Goal: Find specific page/section: Find specific page/section

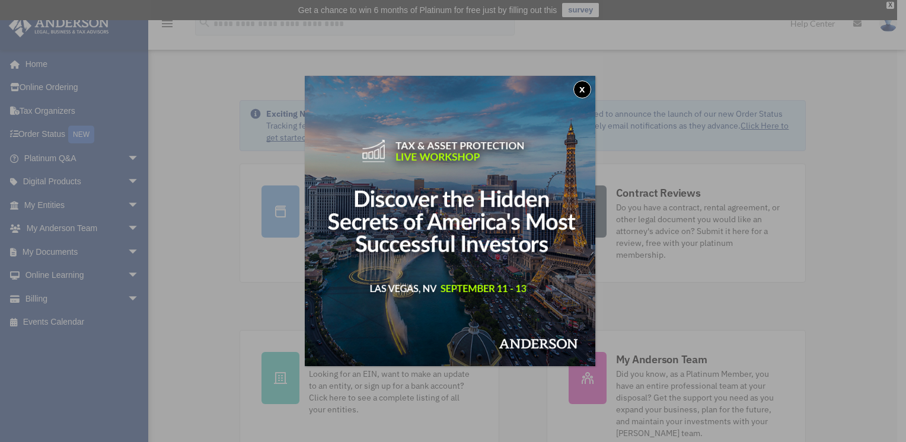
click at [586, 90] on button "x" at bounding box center [582, 90] width 18 height 18
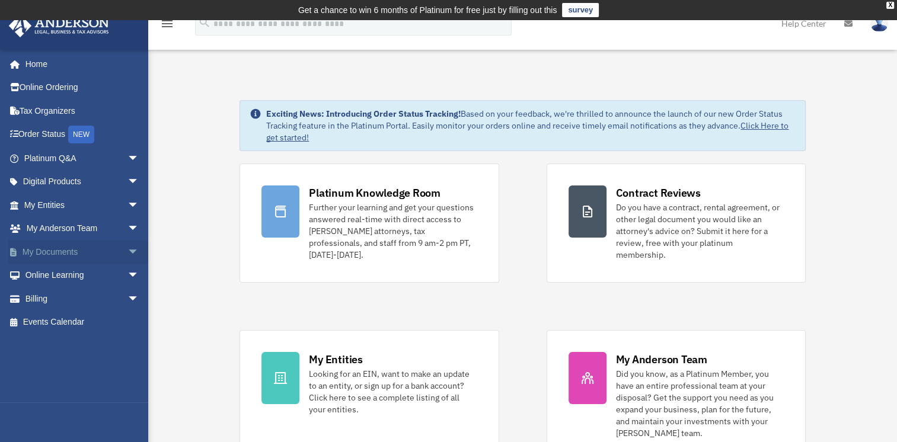
click at [127, 254] on span "arrow_drop_down" at bounding box center [139, 252] width 24 height 24
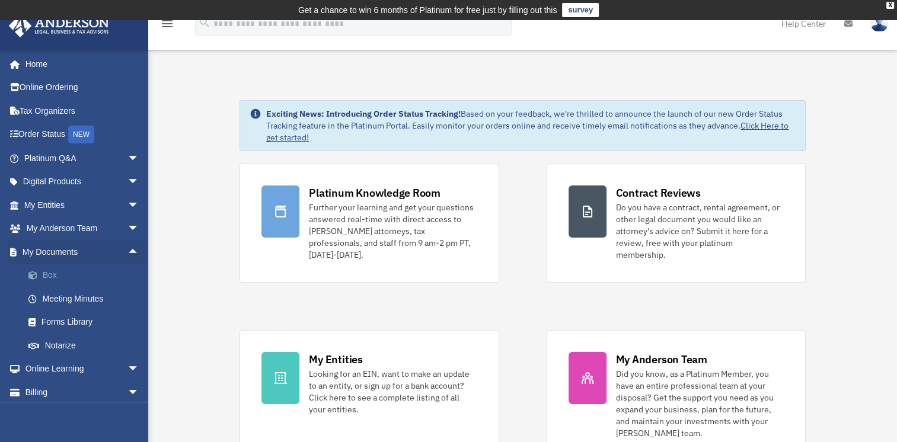
click at [50, 274] on link "Box" at bounding box center [87, 276] width 140 height 24
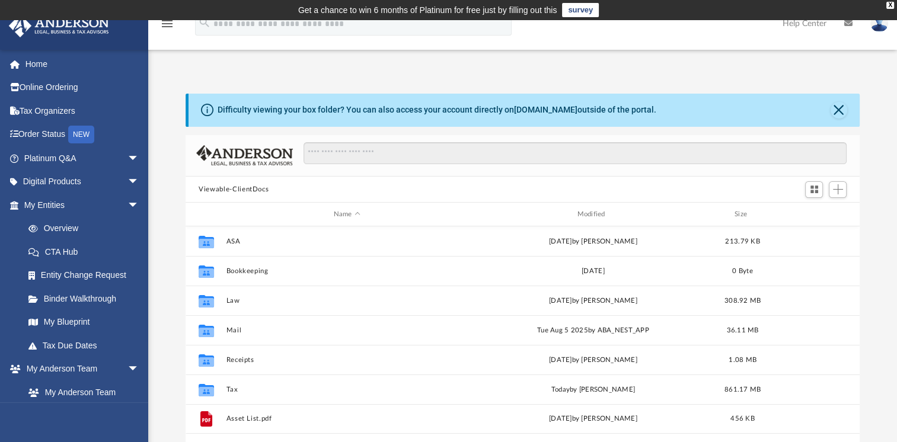
scroll to position [260, 664]
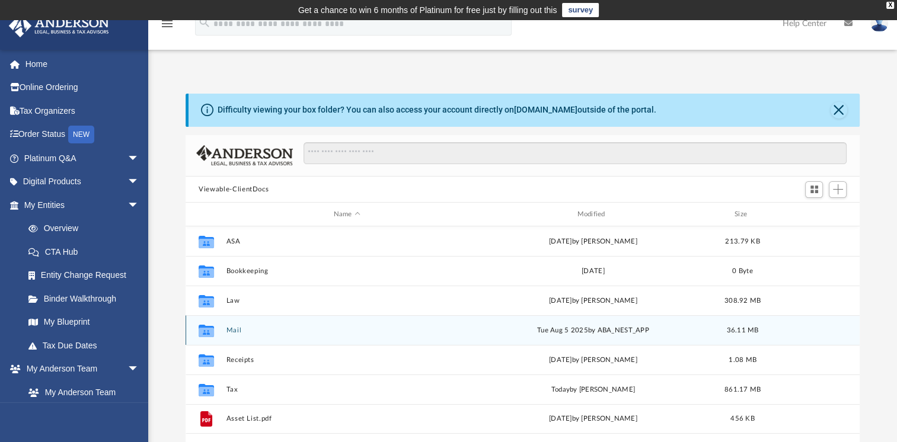
click at [235, 330] on button "Mail" at bounding box center [346, 331] width 241 height 8
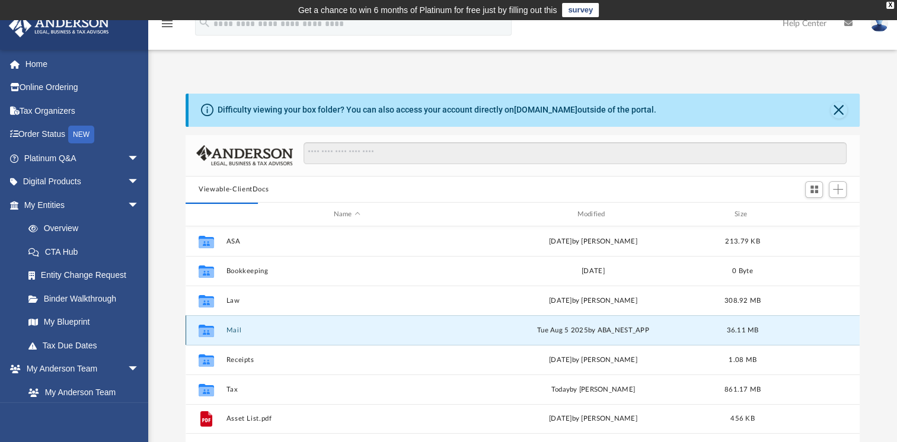
click at [235, 330] on button "Mail" at bounding box center [346, 331] width 241 height 8
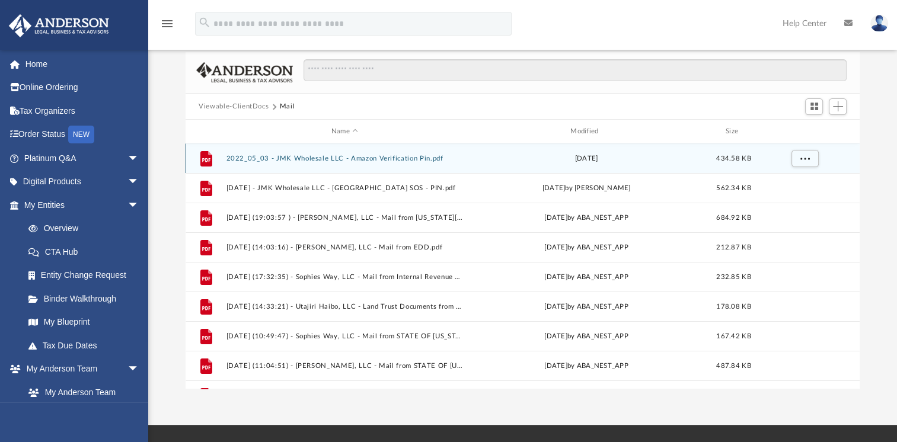
scroll to position [95, 0]
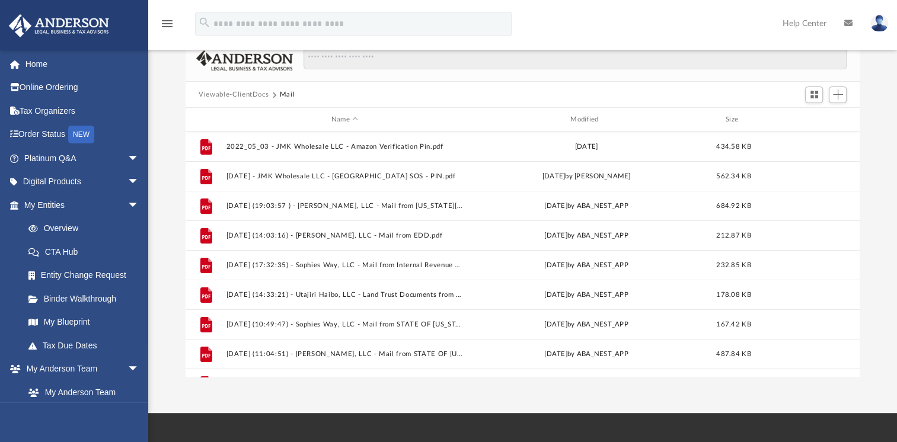
click at [855, 370] on div "Scroll to top vertical_align_top" at bounding box center [863, 379] width 25 height 25
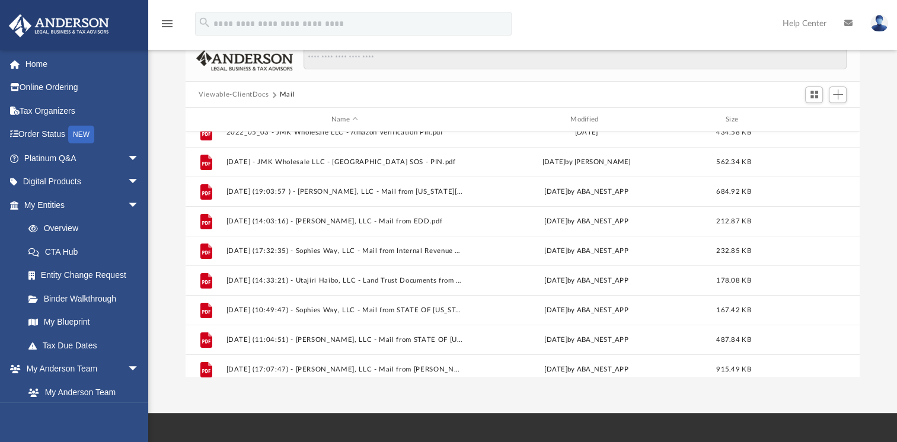
click at [853, 367] on div "Scroll to top vertical_align_top" at bounding box center [863, 379] width 25 height 25
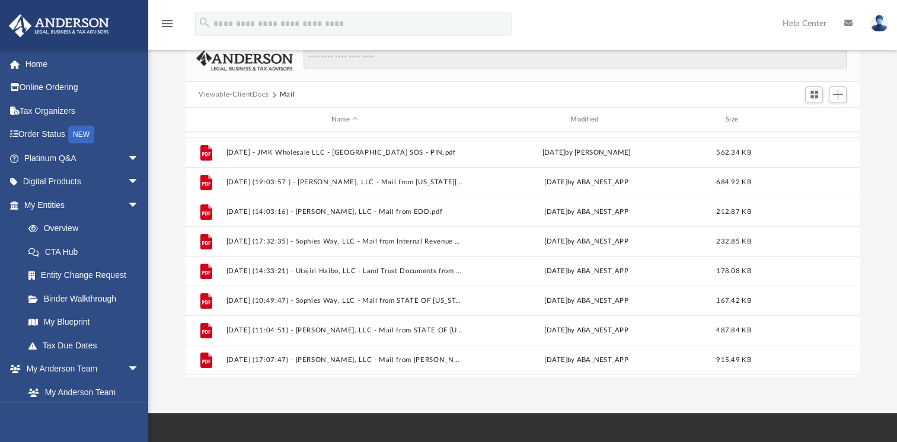
click at [853, 367] on div "Scroll to top vertical_align_top" at bounding box center [863, 379] width 25 height 25
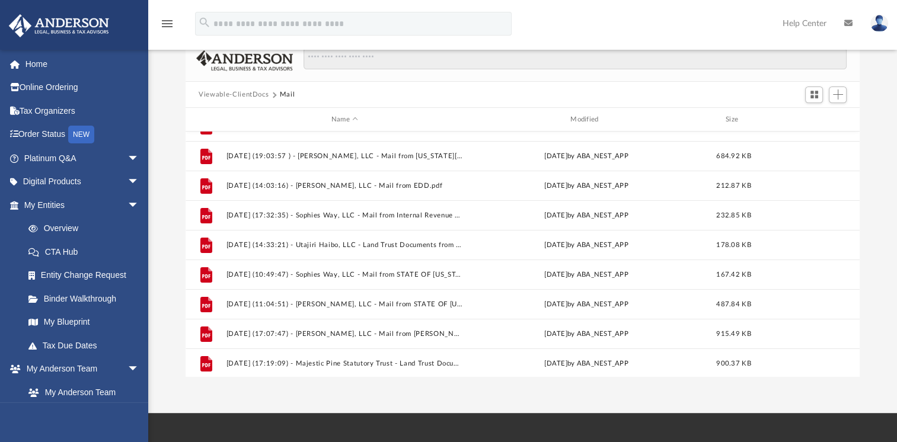
click at [853, 367] on div "Scroll to top vertical_align_top" at bounding box center [863, 379] width 25 height 25
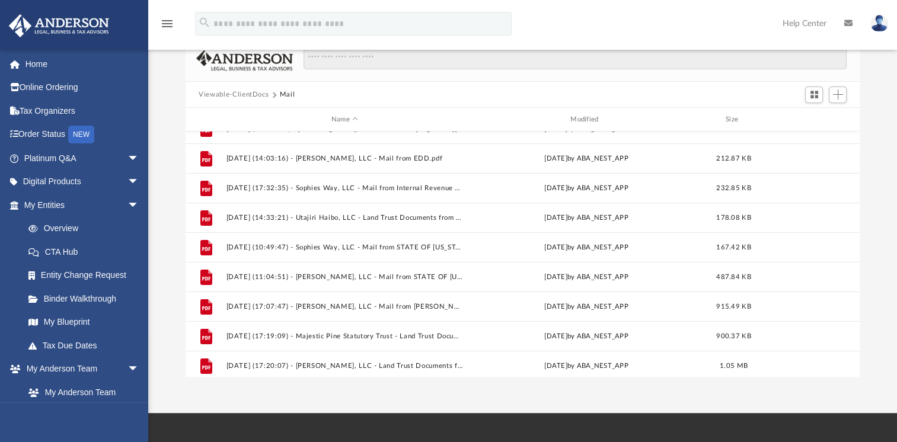
click at [853, 367] on div "Scroll to top vertical_align_top" at bounding box center [863, 379] width 25 height 25
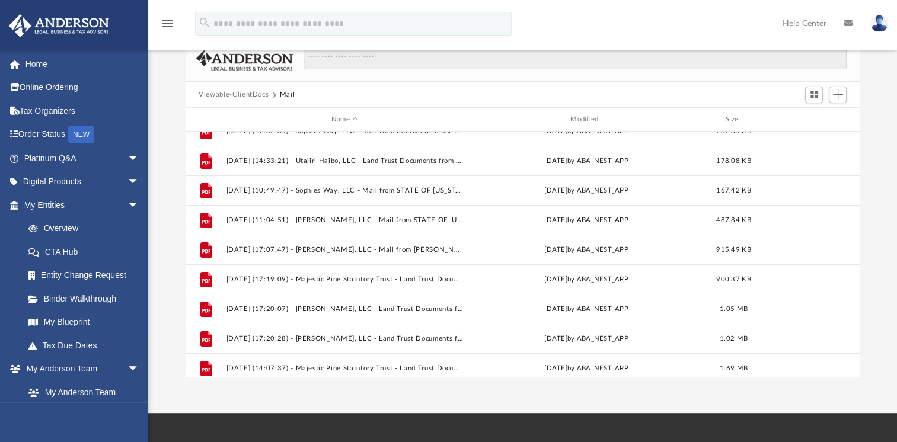
click at [853, 367] on div "Scroll to top vertical_align_top" at bounding box center [863, 379] width 25 height 25
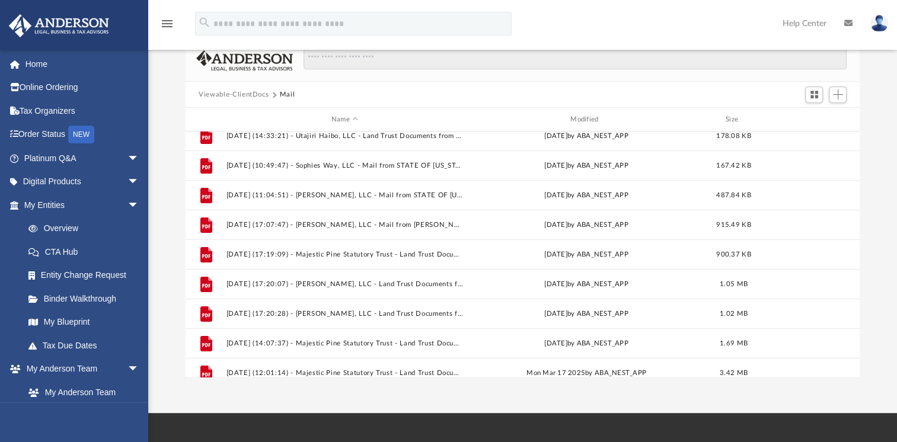
click at [853, 367] on div "Scroll to top vertical_align_top" at bounding box center [863, 379] width 25 height 25
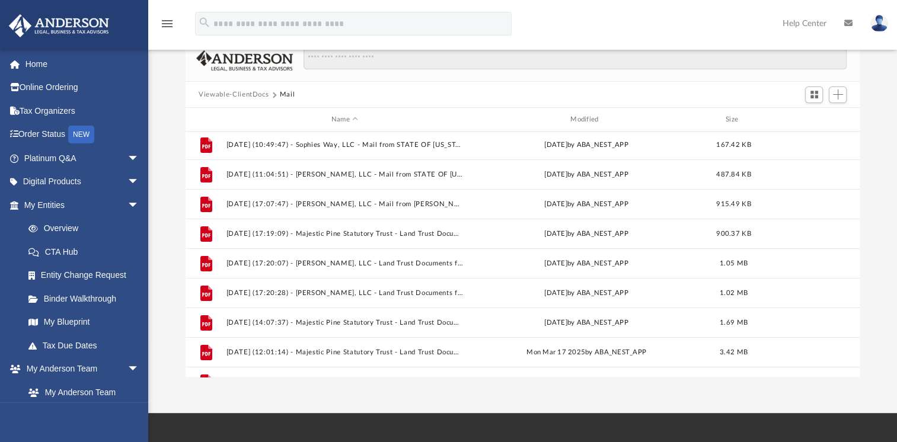
click at [853, 367] on div "Scroll to top vertical_align_top" at bounding box center [863, 379] width 25 height 25
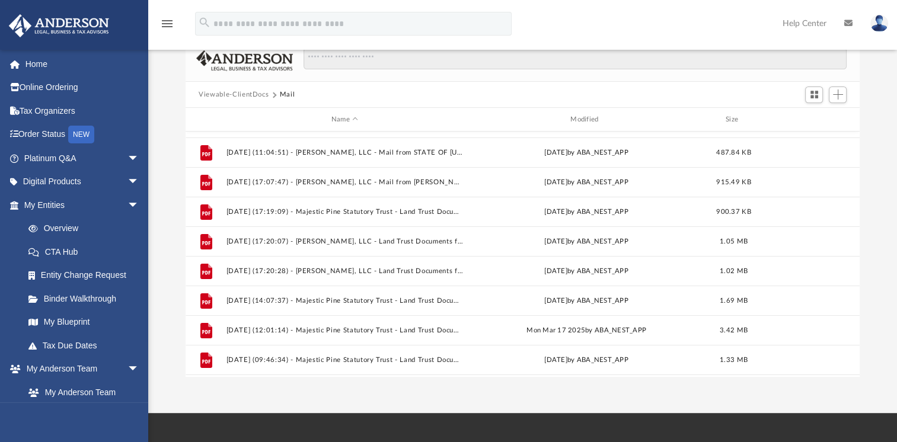
click at [853, 367] on div "Scroll to top vertical_align_top" at bounding box center [863, 379] width 25 height 25
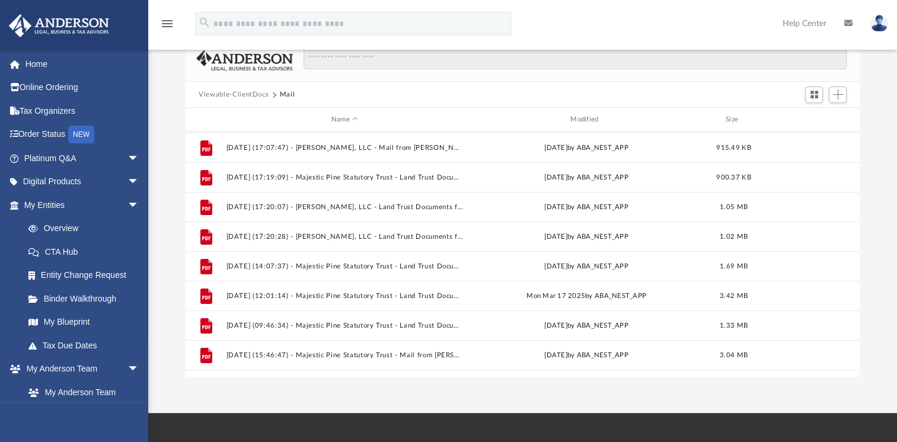
click at [853, 367] on div "Scroll to top vertical_align_top" at bounding box center [863, 379] width 25 height 25
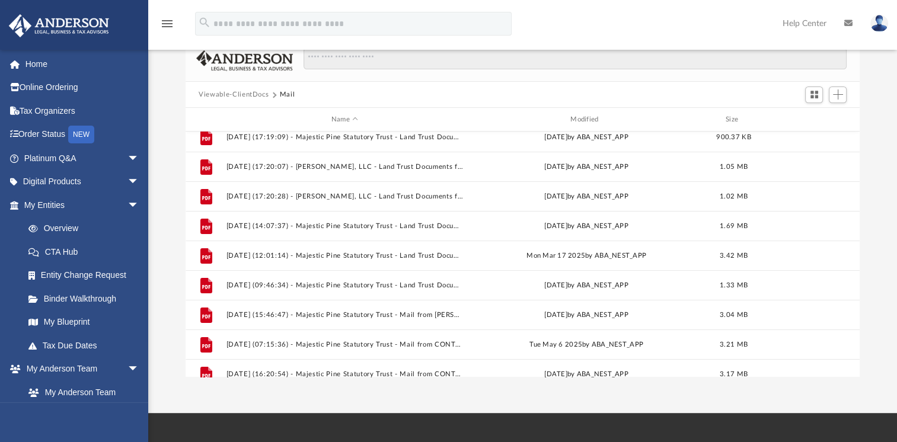
click at [853, 367] on div "Scroll to top vertical_align_top" at bounding box center [863, 379] width 25 height 25
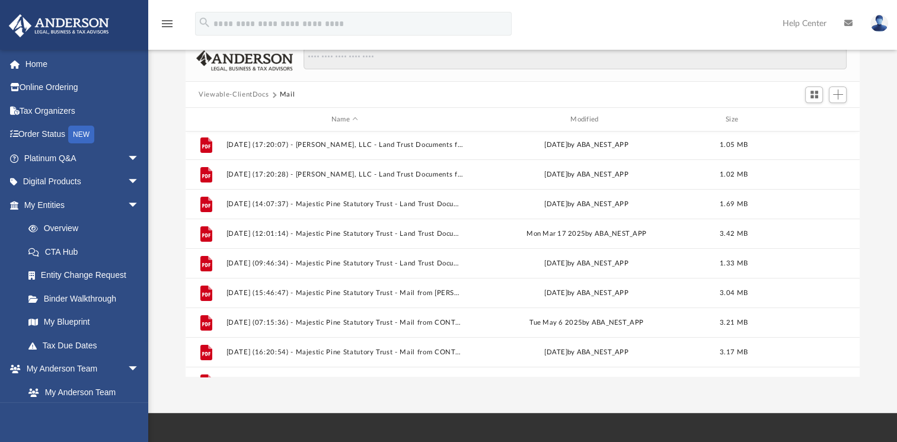
click at [853, 367] on div "Scroll to top vertical_align_top" at bounding box center [863, 379] width 25 height 25
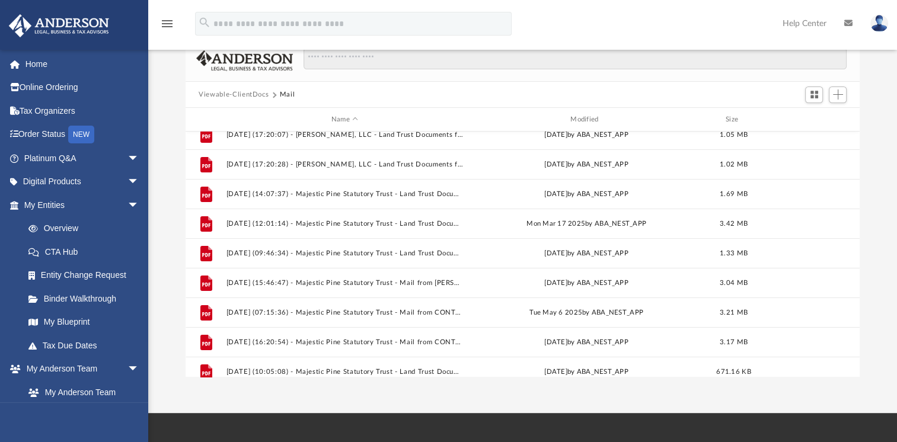
scroll to position [332, 0]
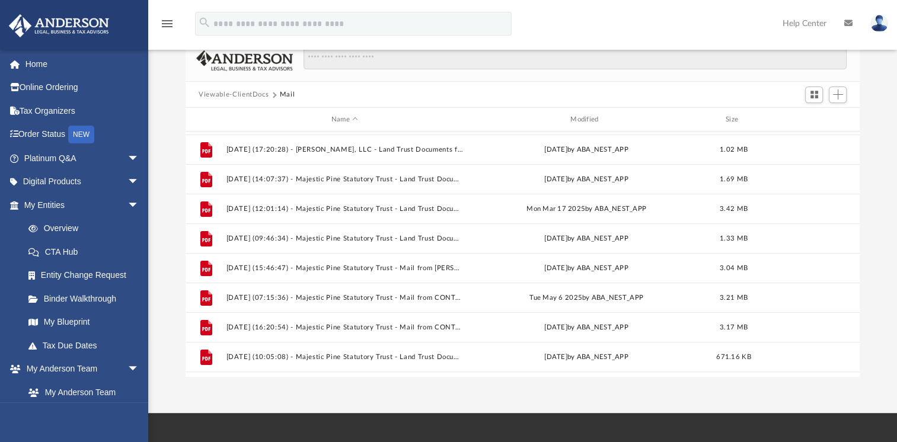
click at [853, 367] on div "Scroll to top vertical_align_top" at bounding box center [863, 379] width 25 height 25
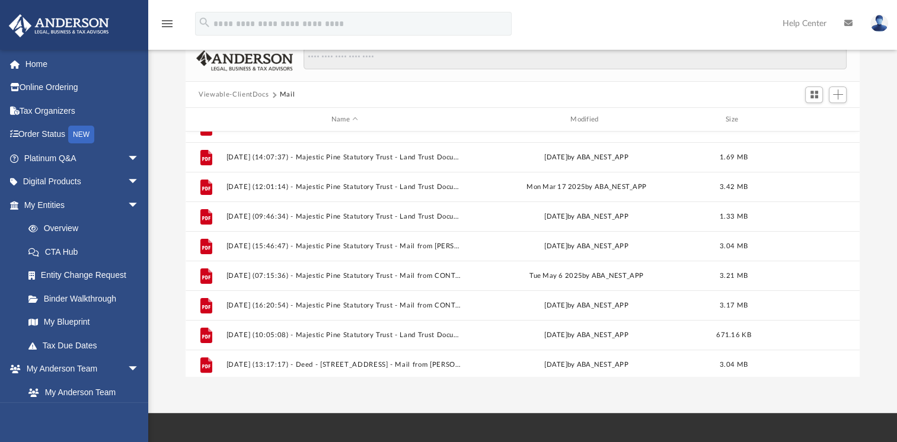
click at [853, 367] on div "Scroll to top vertical_align_top" at bounding box center [863, 379] width 25 height 25
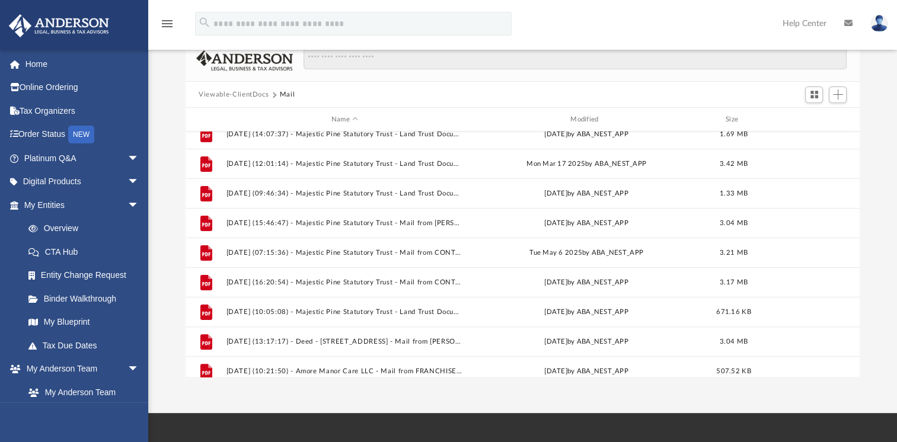
click at [853, 367] on div "Scroll to top vertical_align_top" at bounding box center [863, 379] width 25 height 25
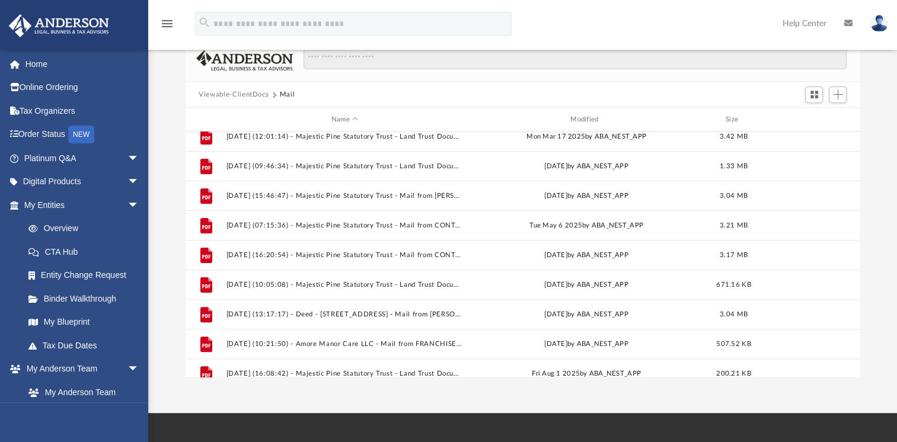
click at [853, 367] on div "Scroll to top vertical_align_top" at bounding box center [863, 379] width 25 height 25
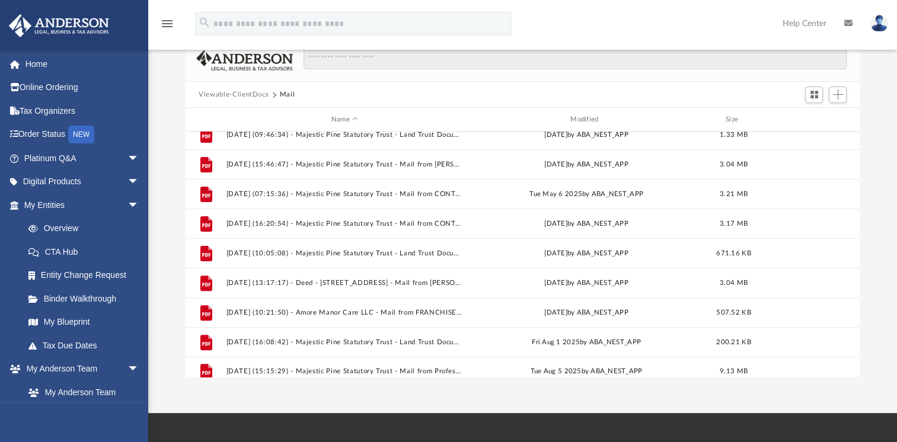
scroll to position [436, 0]
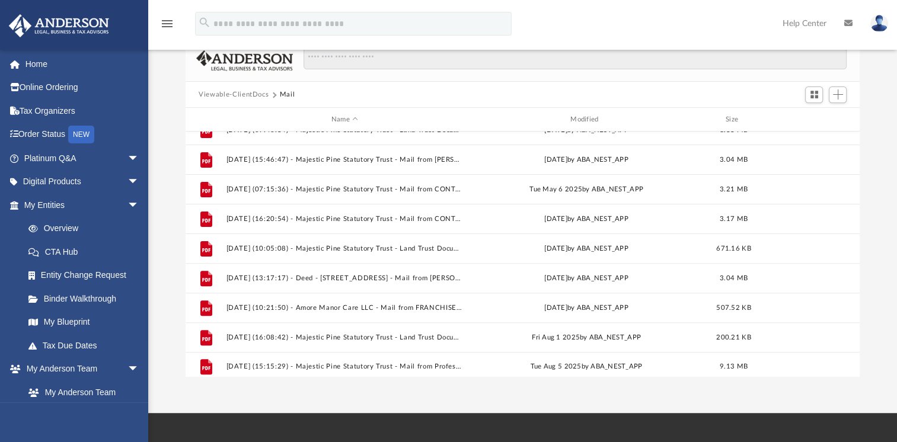
click at [853, 367] on div "Scroll to top vertical_align_top" at bounding box center [863, 379] width 25 height 25
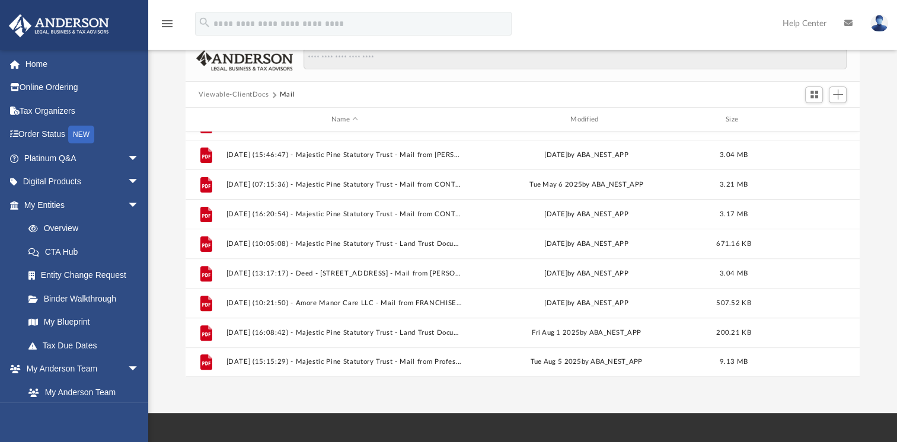
click at [853, 367] on div "Scroll to top vertical_align_top" at bounding box center [863, 379] width 25 height 25
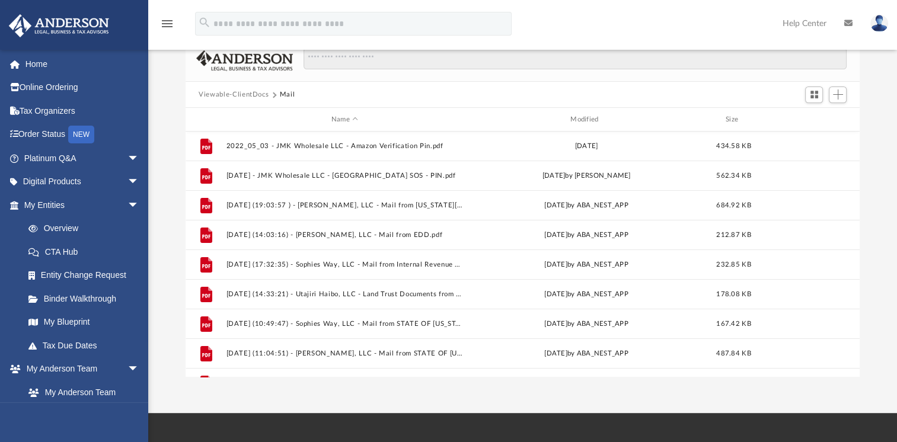
scroll to position [0, 0]
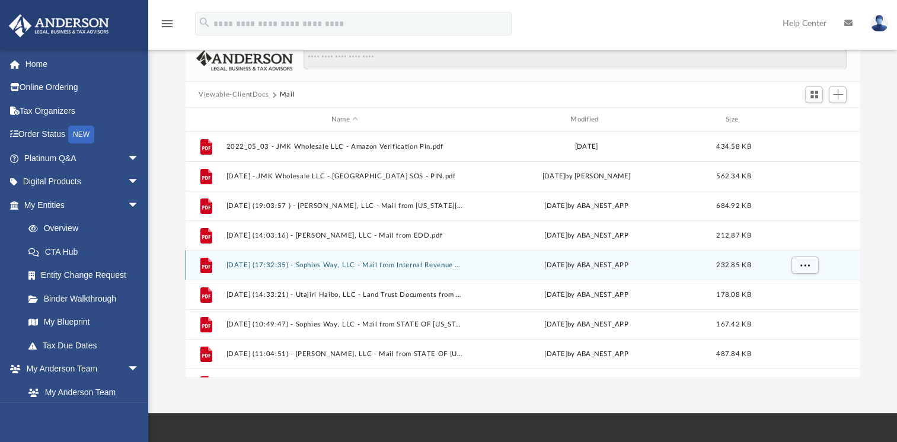
click at [375, 263] on button "2024.08.23 (17:32:35) - Sophies Way, LLC - Mail from Internal Revenue Service.p…" at bounding box center [344, 265] width 237 height 8
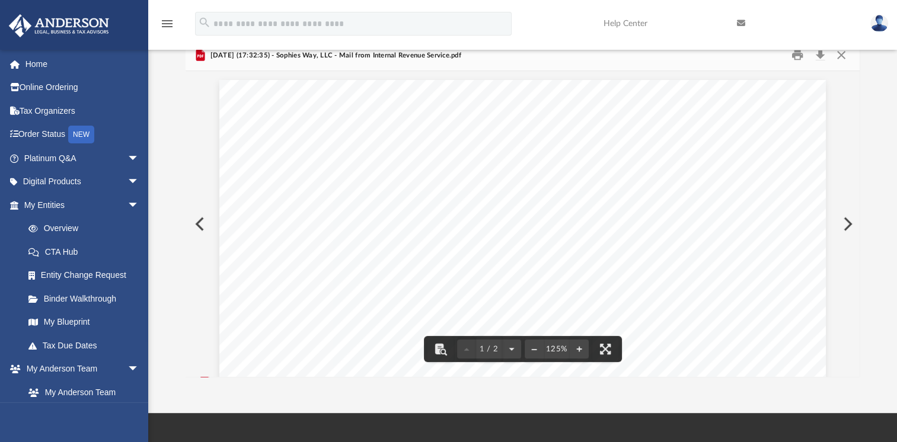
click at [848, 222] on button "Preview" at bounding box center [846, 223] width 26 height 33
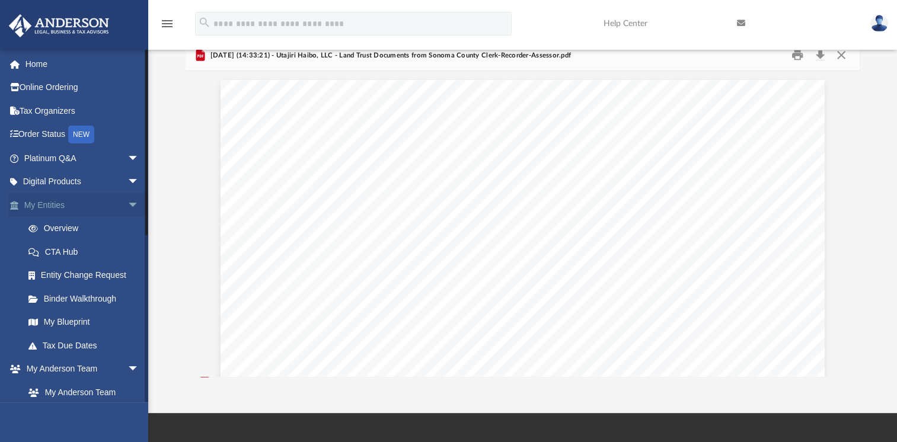
click at [127, 203] on span "arrow_drop_down" at bounding box center [139, 205] width 24 height 24
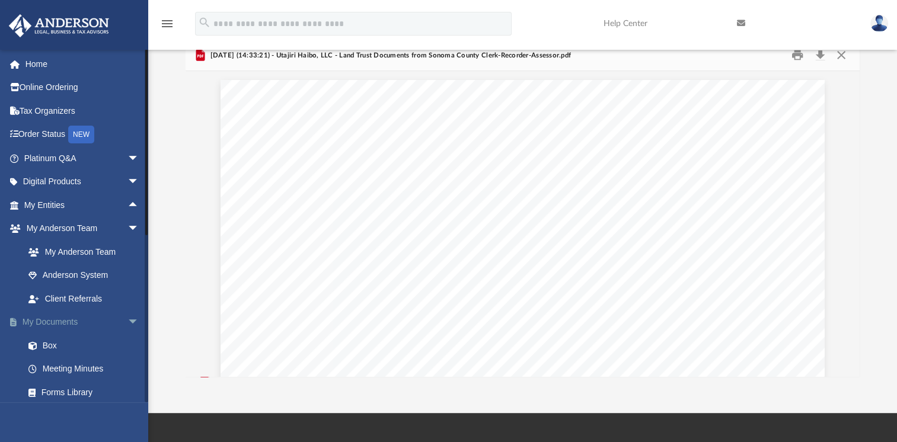
click at [75, 320] on link "My Documents arrow_drop_down" at bounding box center [82, 323] width 149 height 24
click at [61, 205] on link "My Entities arrow_drop_up" at bounding box center [82, 205] width 149 height 24
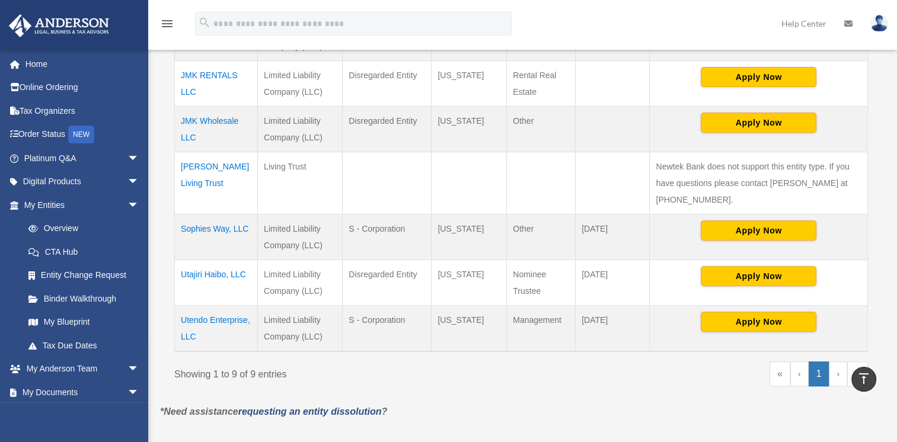
scroll to position [451, 0]
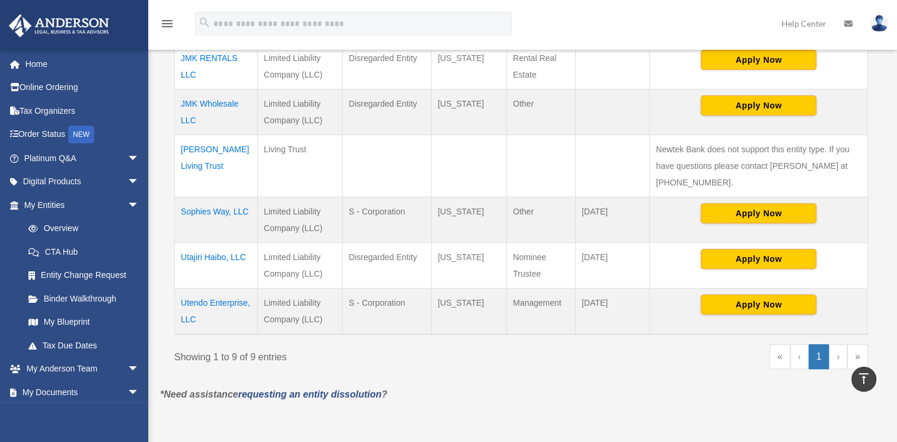
click at [216, 197] on td "Sophies Way, LLC" at bounding box center [216, 220] width 83 height 46
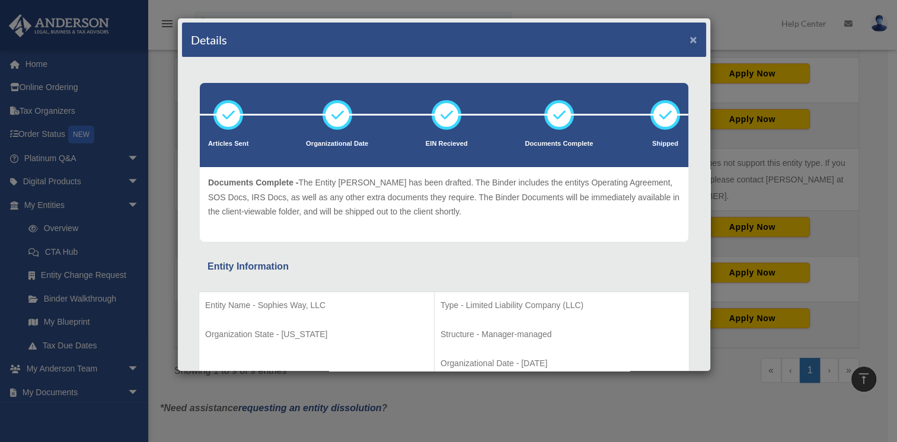
click at [689, 36] on button "×" at bounding box center [693, 39] width 8 height 12
